Goal: Check status: Check status

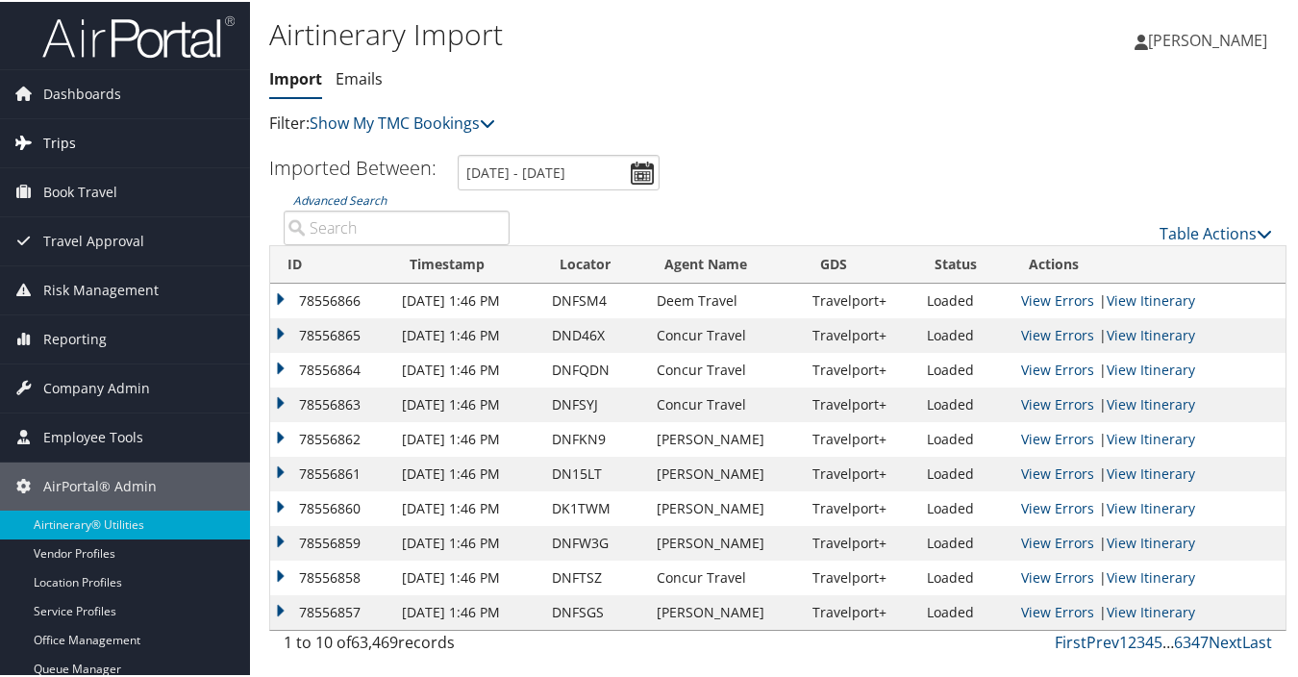
click at [88, 147] on link "Trips" at bounding box center [125, 141] width 250 height 48
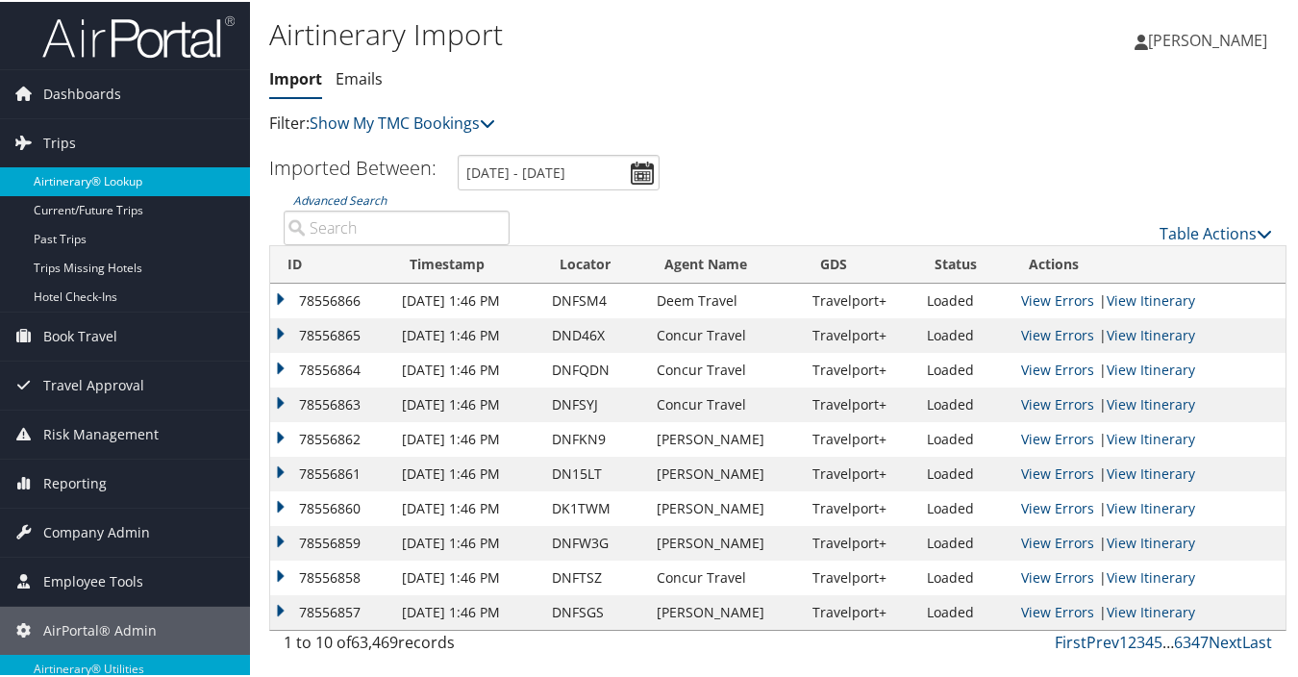
click at [97, 180] on link "Airtinerary® Lookup" at bounding box center [125, 179] width 250 height 29
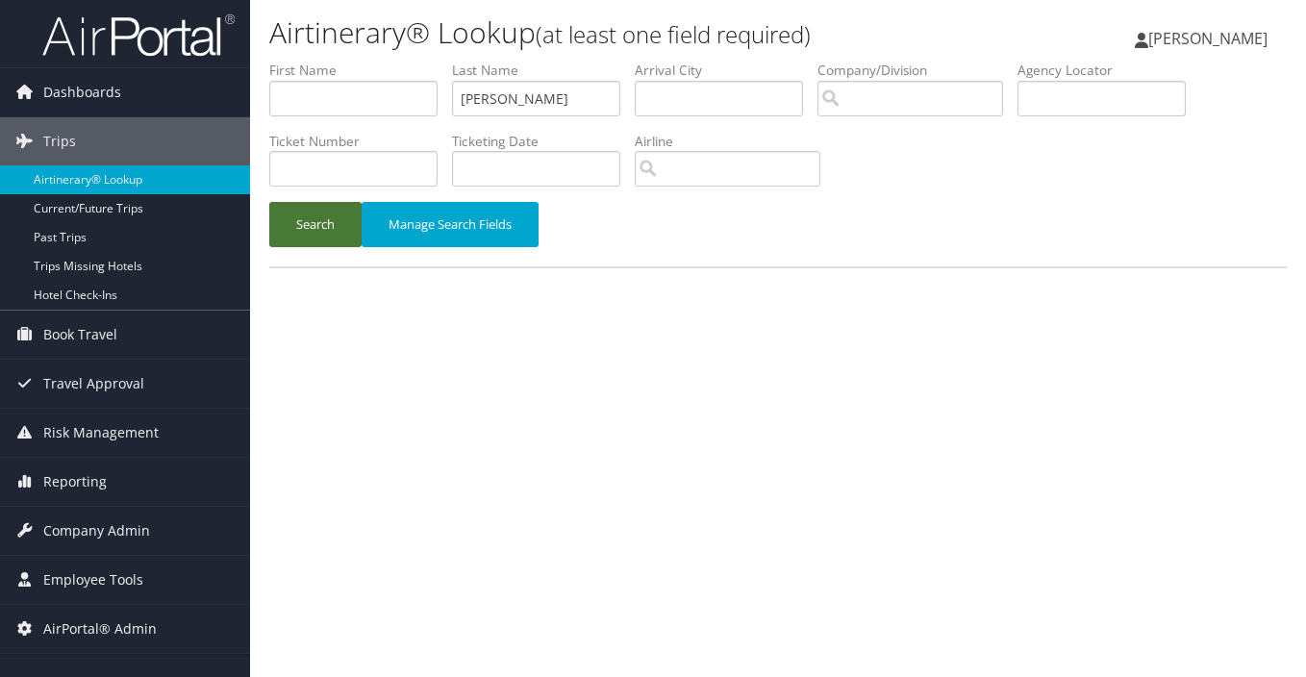
type input "owen"
click at [316, 225] on button "Search" at bounding box center [315, 224] width 92 height 45
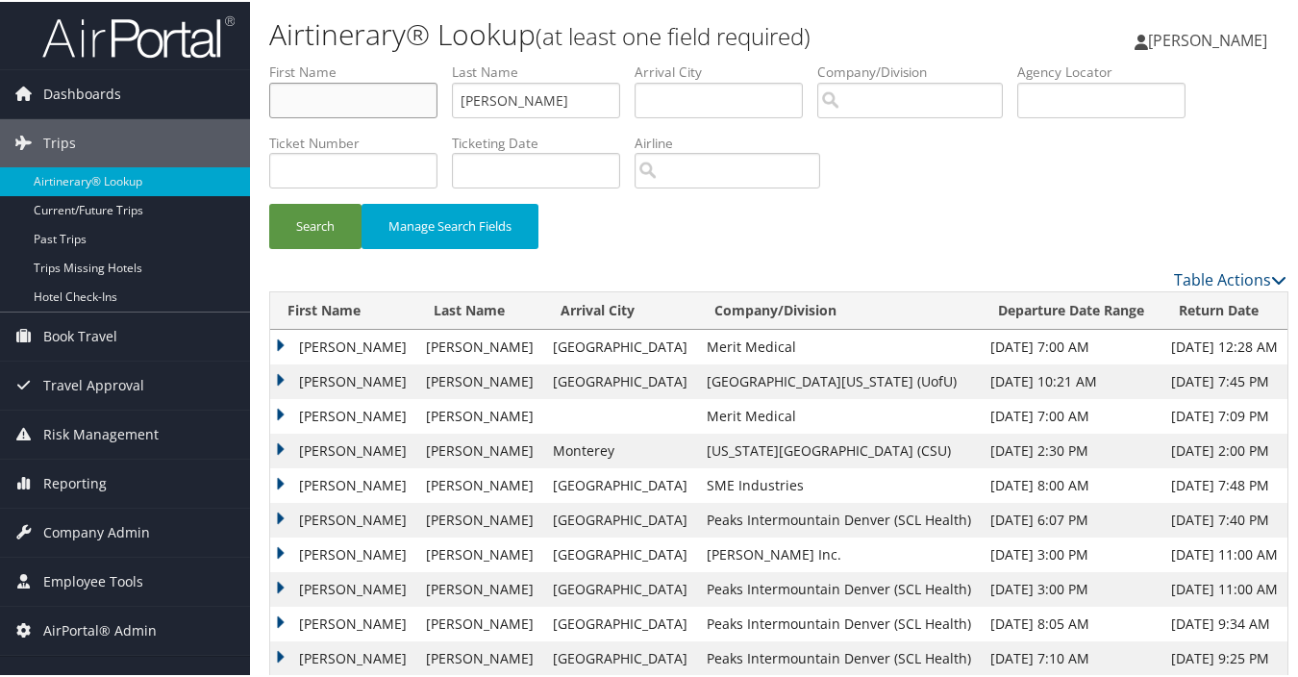
click at [384, 98] on input "text" at bounding box center [353, 99] width 168 height 36
type input "taylor"
click at [321, 232] on button "Search" at bounding box center [315, 224] width 92 height 45
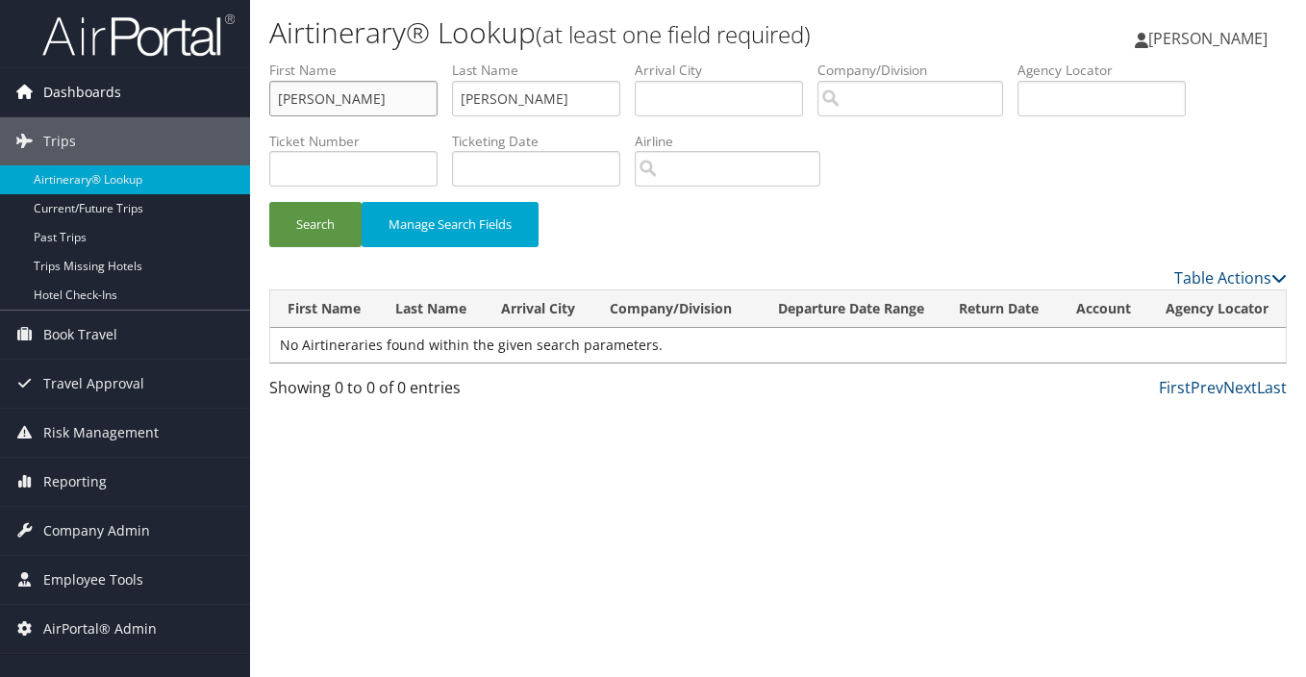
drag, startPoint x: 336, startPoint y: 91, endPoint x: 240, endPoint y: 95, distance: 95.3
click at [250, 95] on div "Airtinerary® Lookup (at least one field required) Laura Szulinski Laura Szulins…" at bounding box center [778, 338] width 1056 height 677
click at [316, 222] on button "Search" at bounding box center [315, 224] width 92 height 45
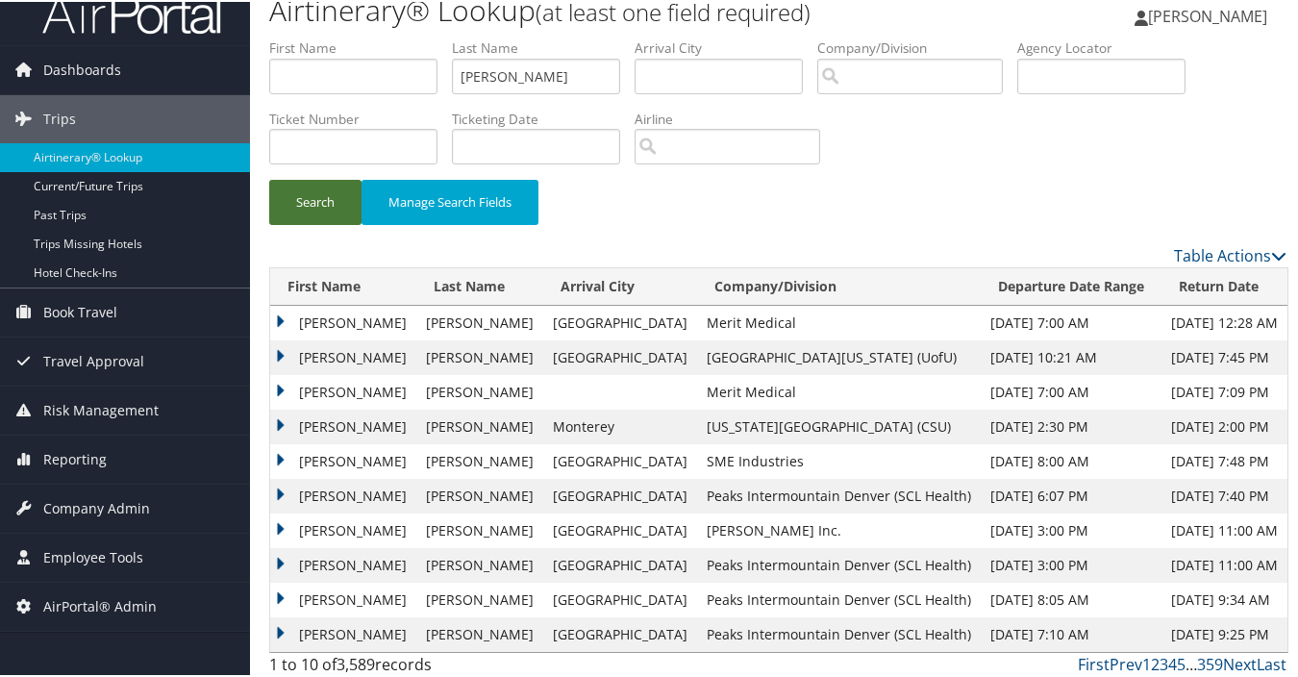
scroll to position [31, 0]
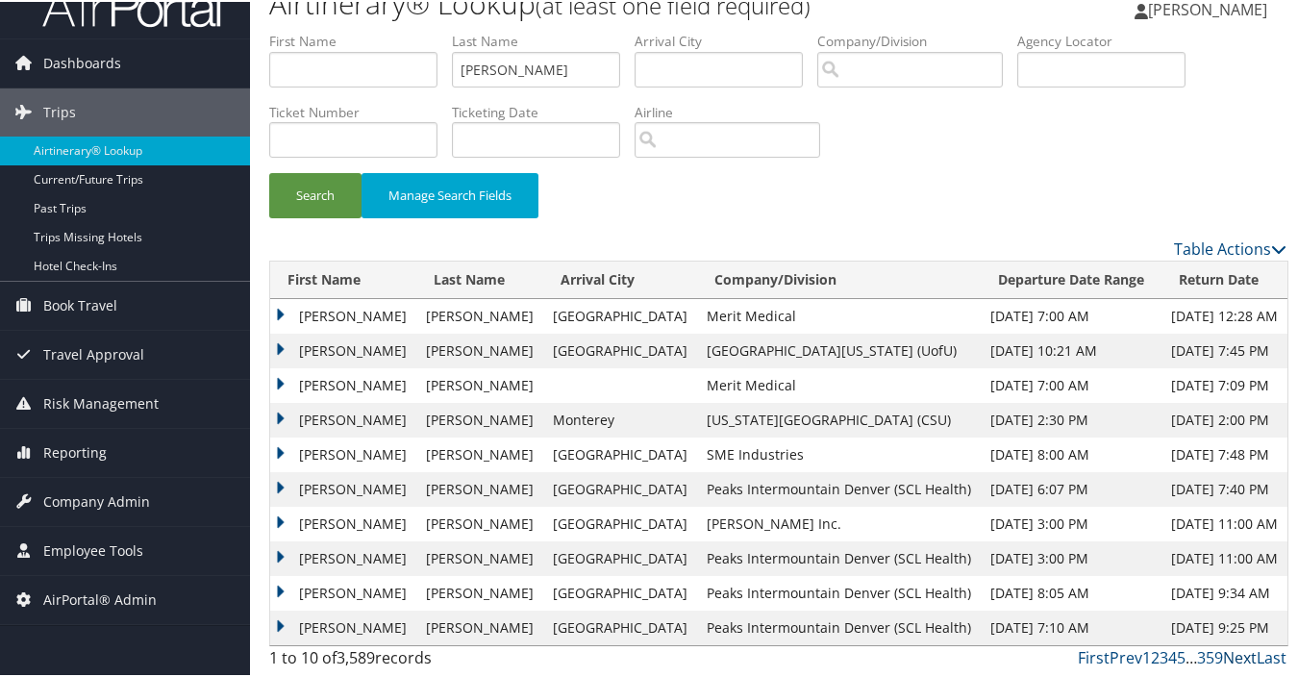
click at [1231, 656] on link "Next" at bounding box center [1240, 655] width 34 height 21
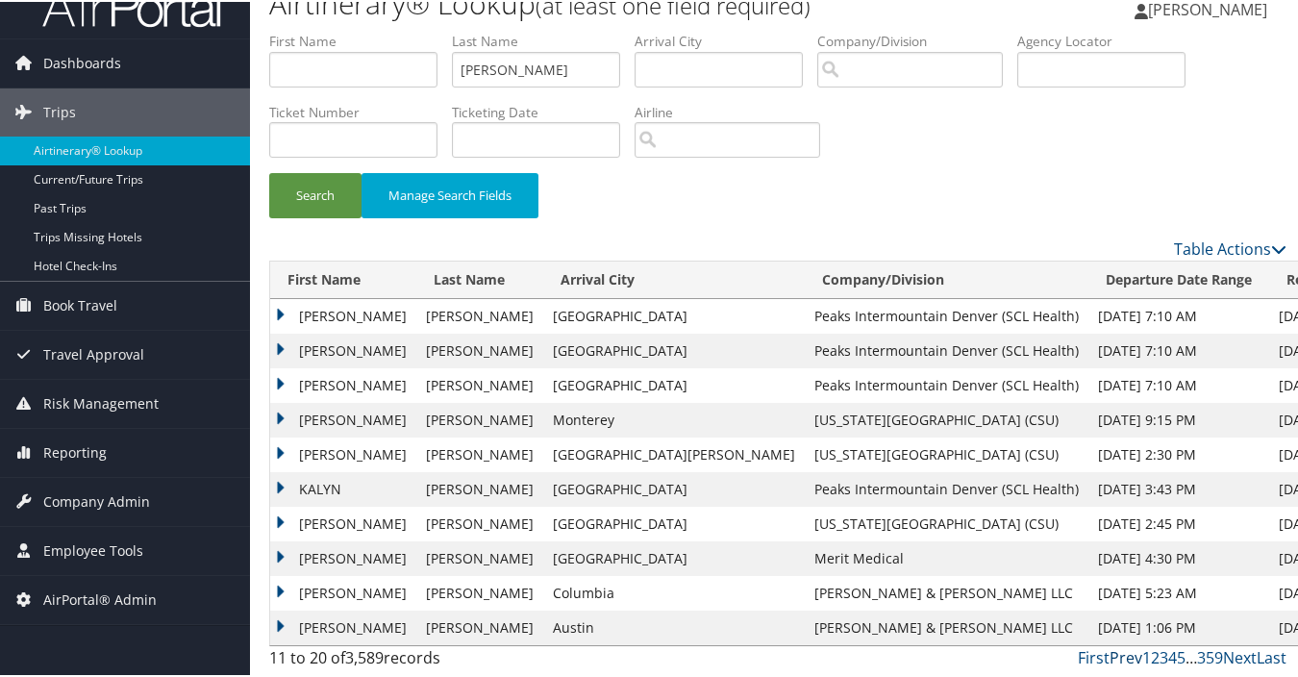
click at [1117, 657] on link "Prev" at bounding box center [1126, 655] width 33 height 21
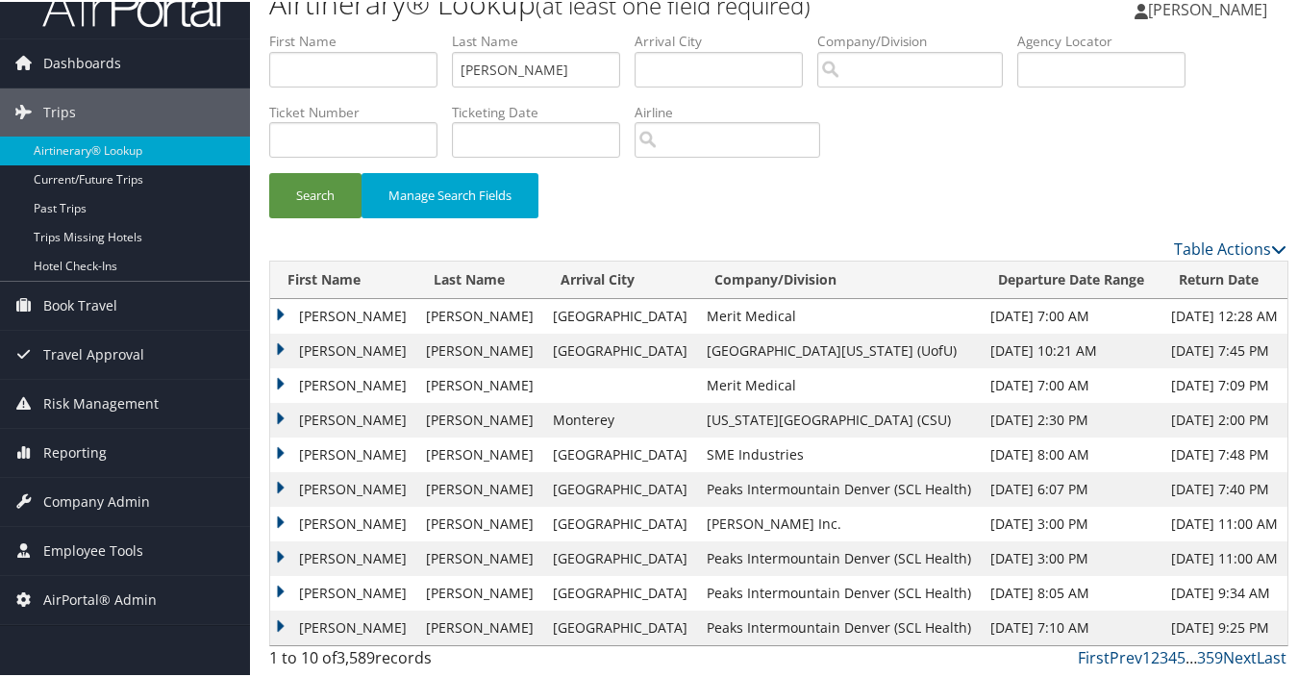
click at [1046, 161] on div "Search Manage Search Fields" at bounding box center [778, 133] width 1046 height 206
